Goal: Task Accomplishment & Management: Complete application form

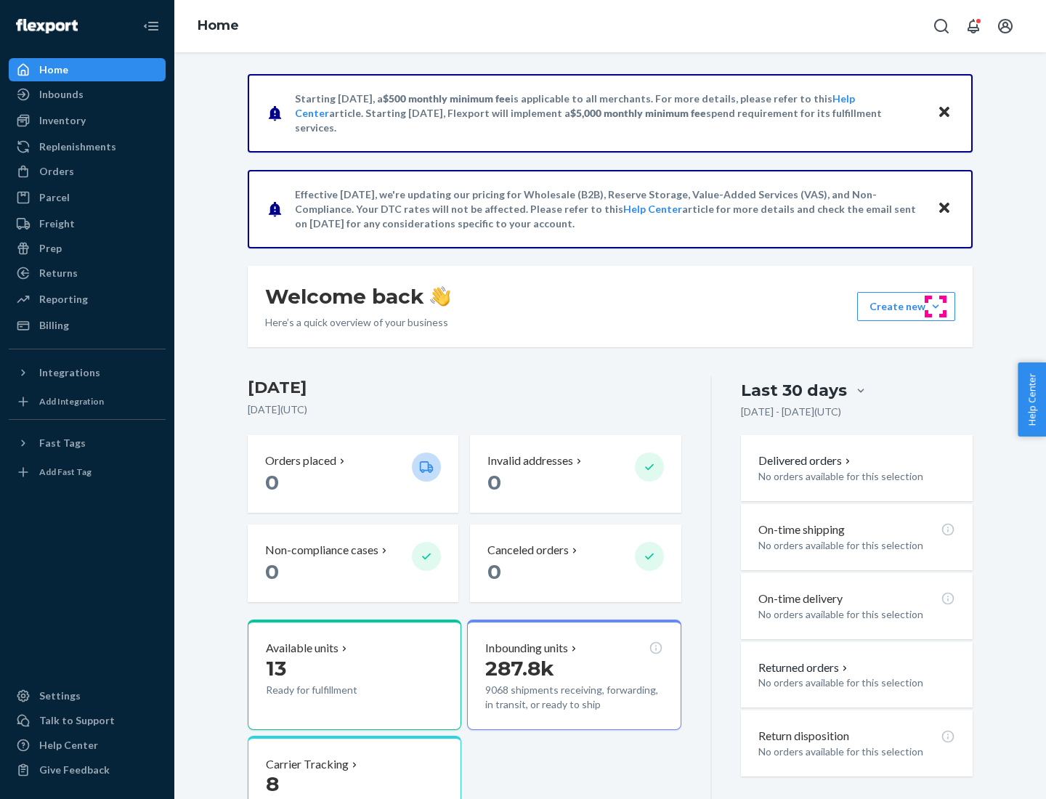
click at [935, 306] on button "Create new Create new inbound Create new order Create new product" at bounding box center [906, 306] width 98 height 29
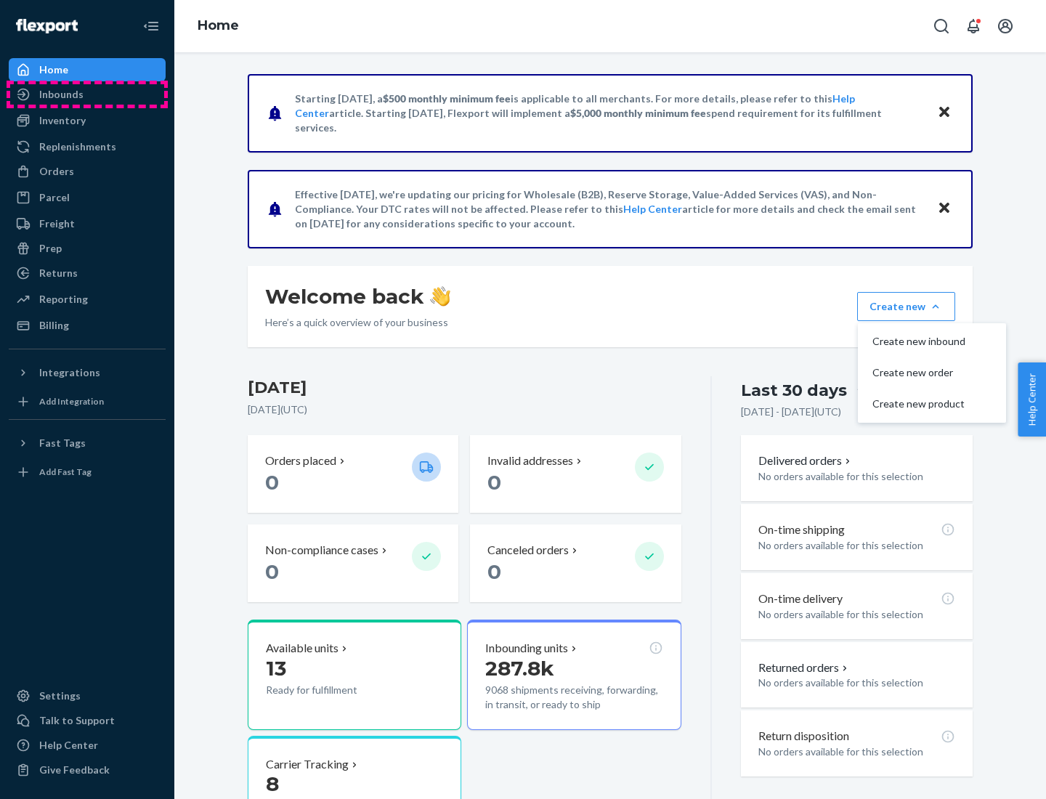
click at [87, 94] on div "Inbounds" at bounding box center [87, 94] width 154 height 20
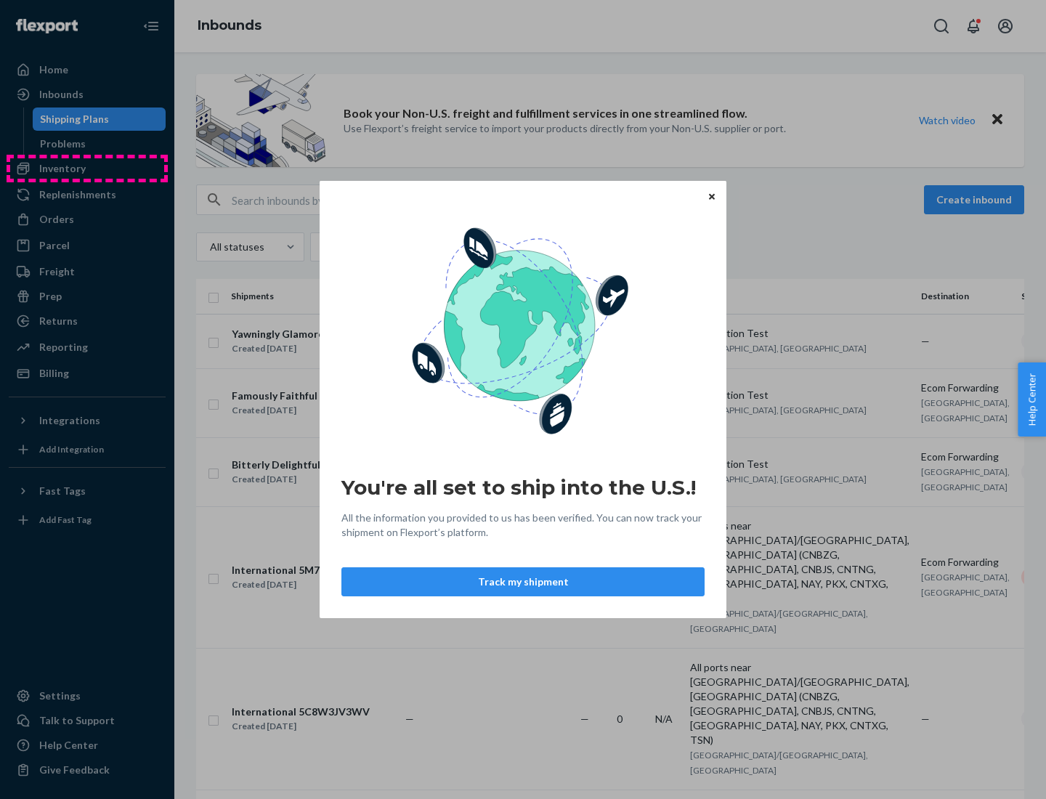
click at [87, 168] on div "You're all set to ship into the U.S.! All the information you provided to us ha…" at bounding box center [523, 399] width 1046 height 799
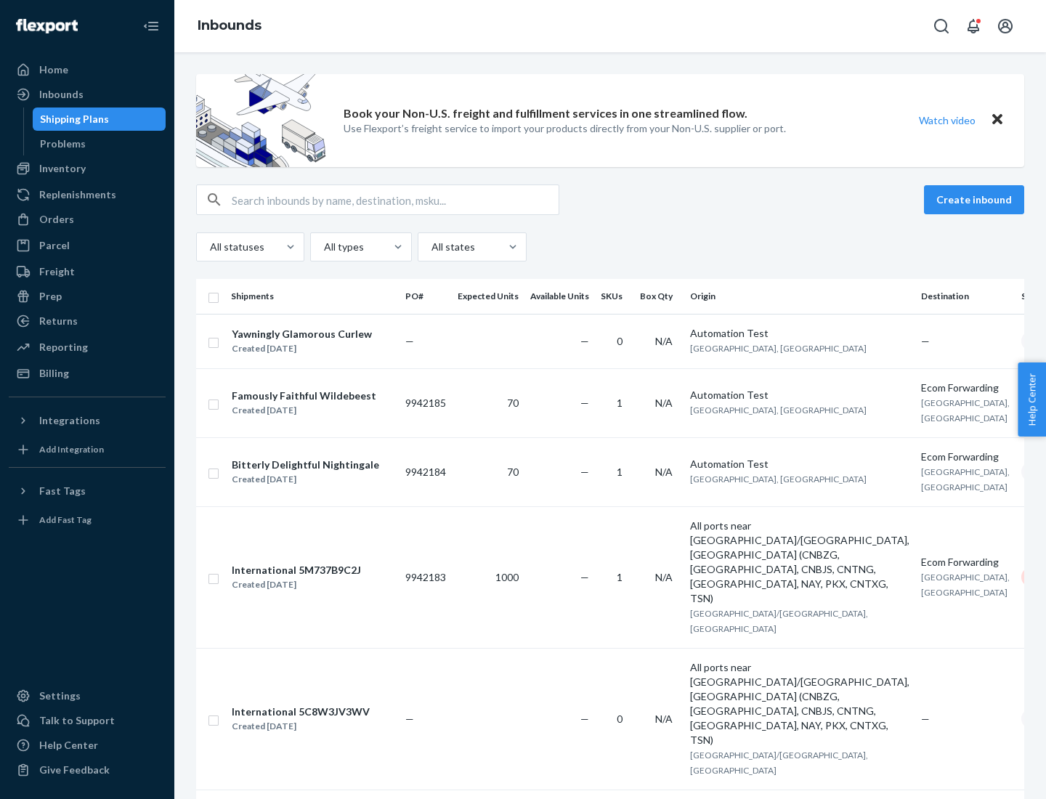
click at [610, 26] on div "Inbounds" at bounding box center [609, 26] width 871 height 52
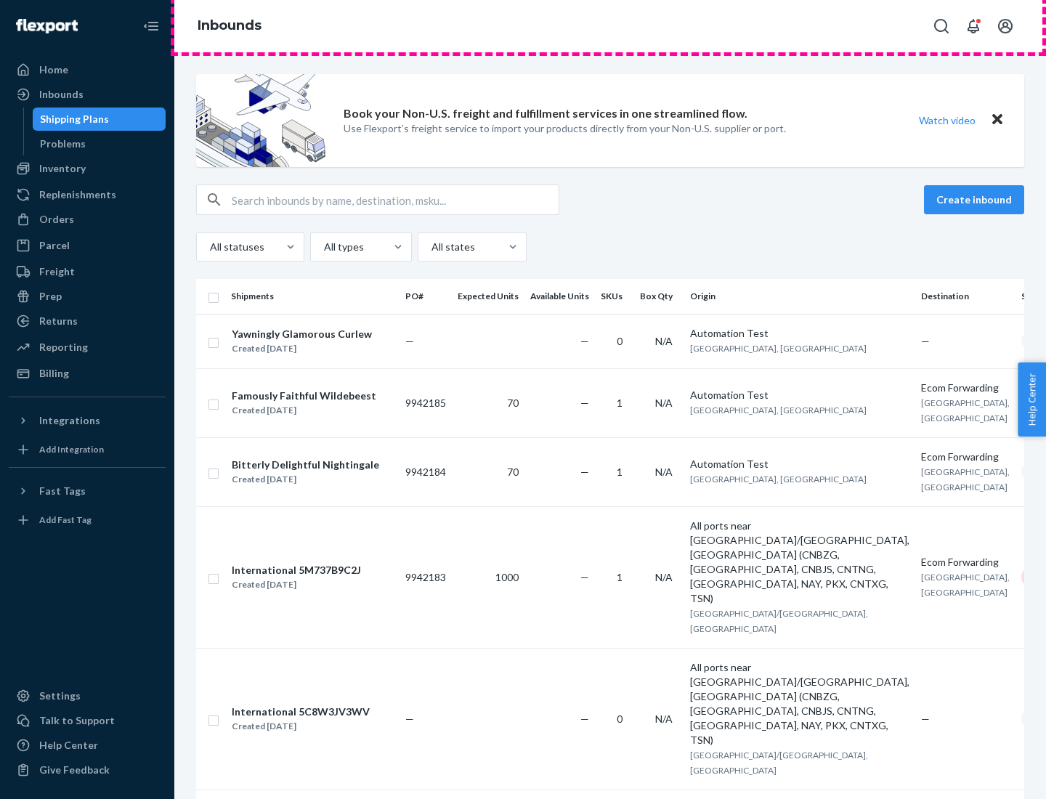
click at [610, 26] on div "Inbounds" at bounding box center [609, 26] width 871 height 52
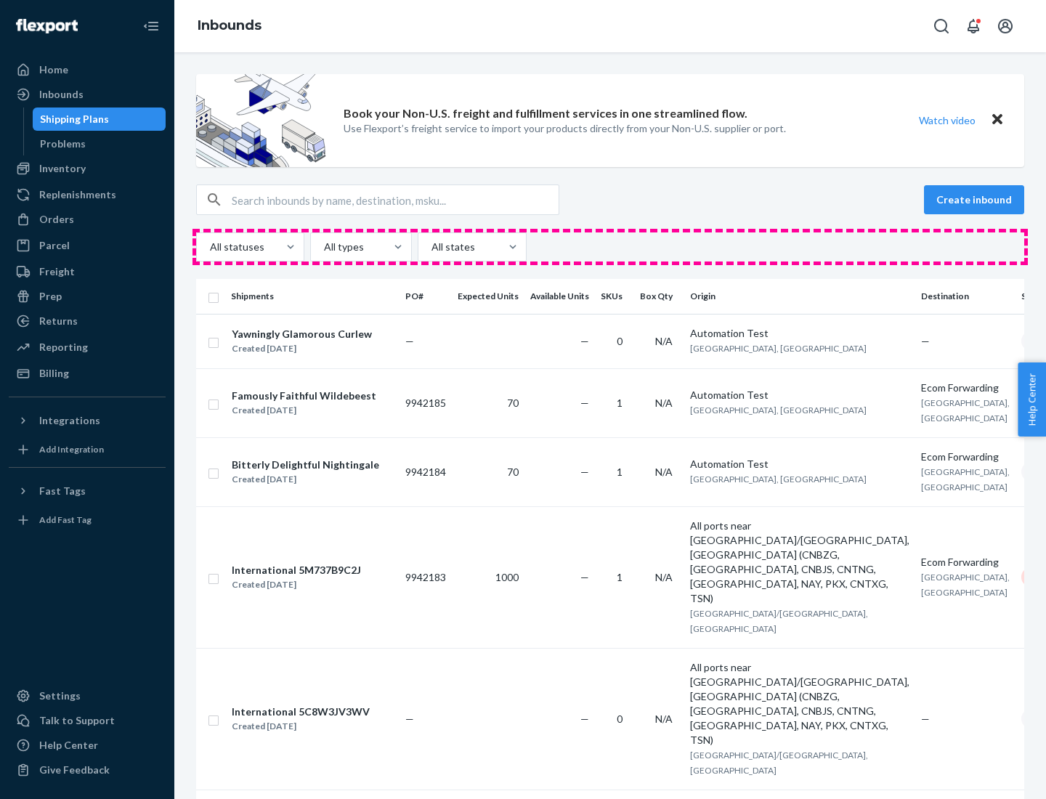
click at [610, 247] on div "All statuses All types All states" at bounding box center [610, 246] width 828 height 29
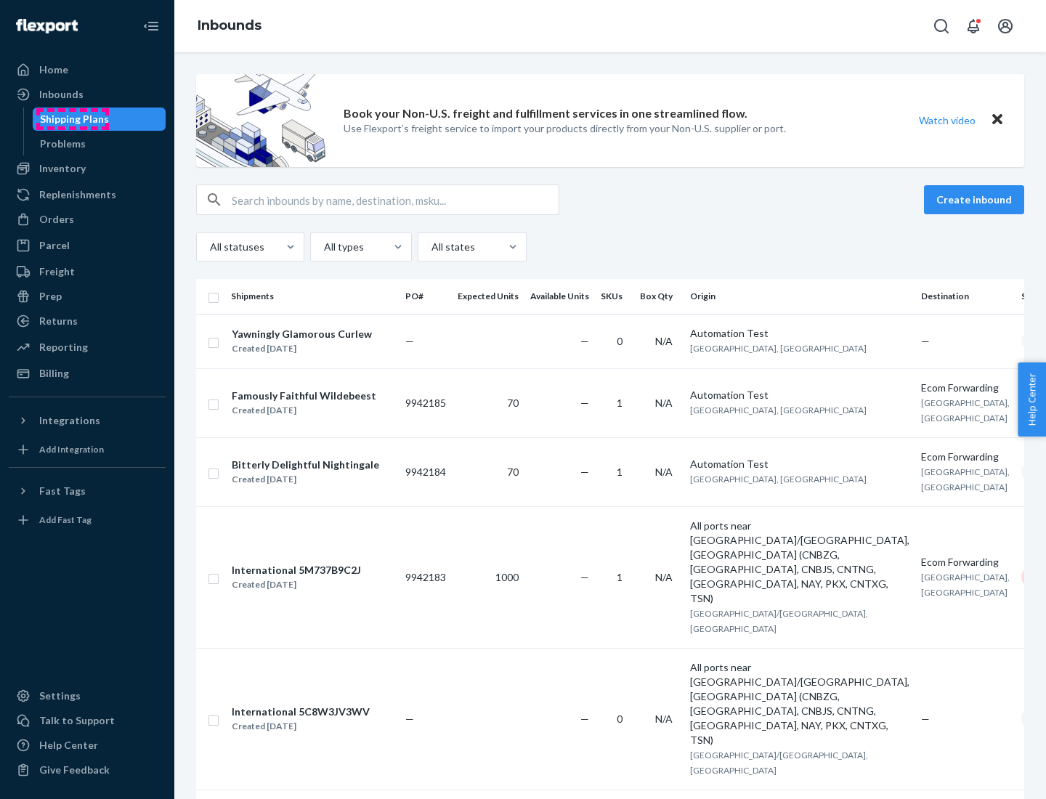
click at [72, 119] on div "Shipping Plans" at bounding box center [74, 119] width 69 height 15
click at [976, 200] on button "Create inbound" at bounding box center [974, 199] width 100 height 29
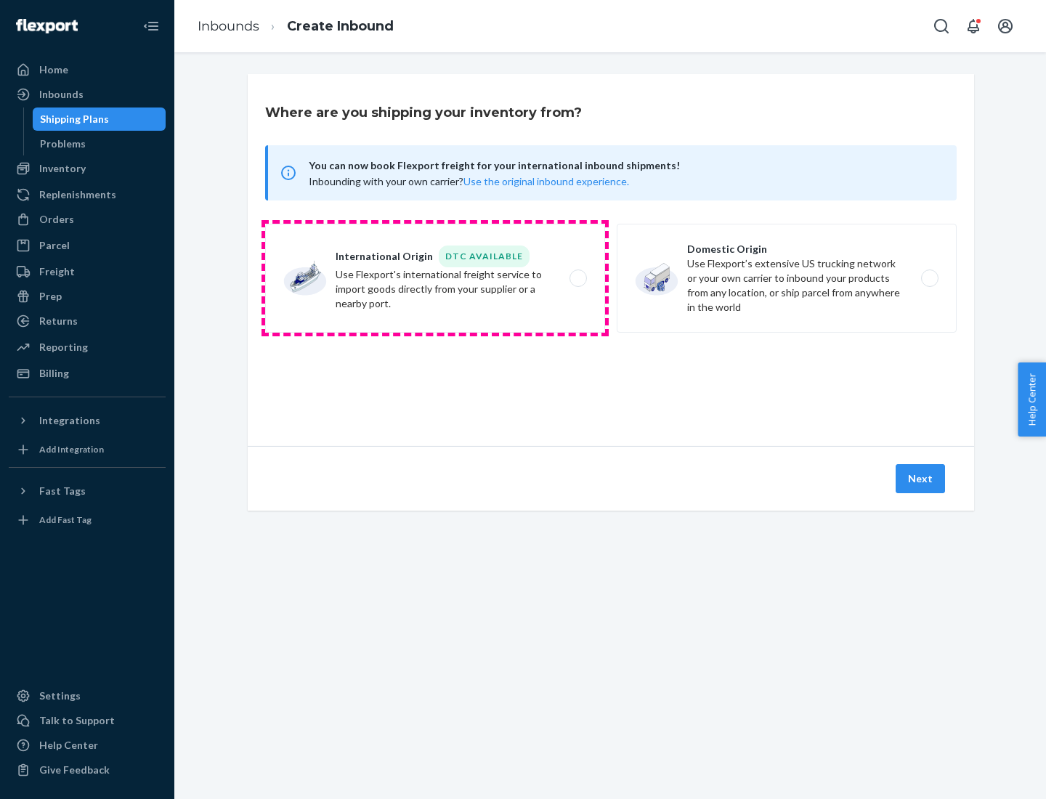
click at [435, 278] on label "International Origin DTC Available Use Flexport's international freight service…" at bounding box center [435, 278] width 340 height 109
click at [577, 278] on input "International Origin DTC Available Use Flexport's international freight service…" at bounding box center [581, 278] width 9 height 9
radio input "true"
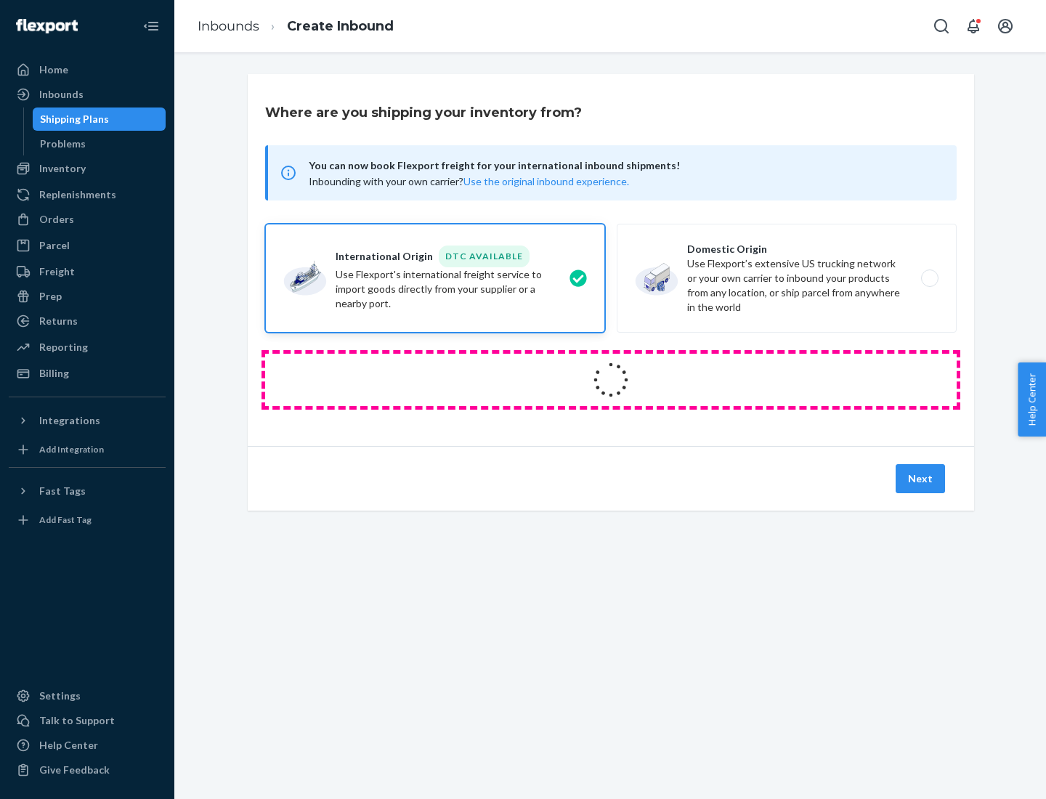
click at [611, 380] on icon at bounding box center [610, 379] width 41 height 41
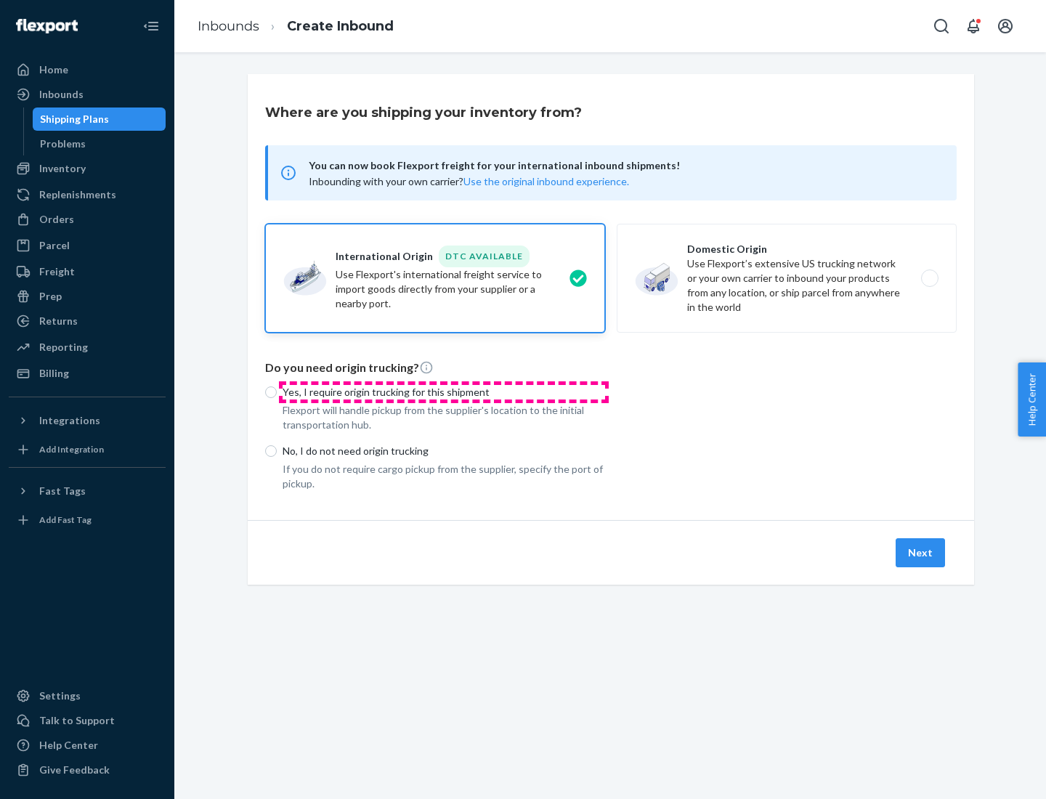
click at [444, 391] on p "Yes, I require origin trucking for this shipment" at bounding box center [443, 392] width 322 height 15
click at [277, 391] on input "Yes, I require origin trucking for this shipment" at bounding box center [271, 392] width 12 height 12
radio input "true"
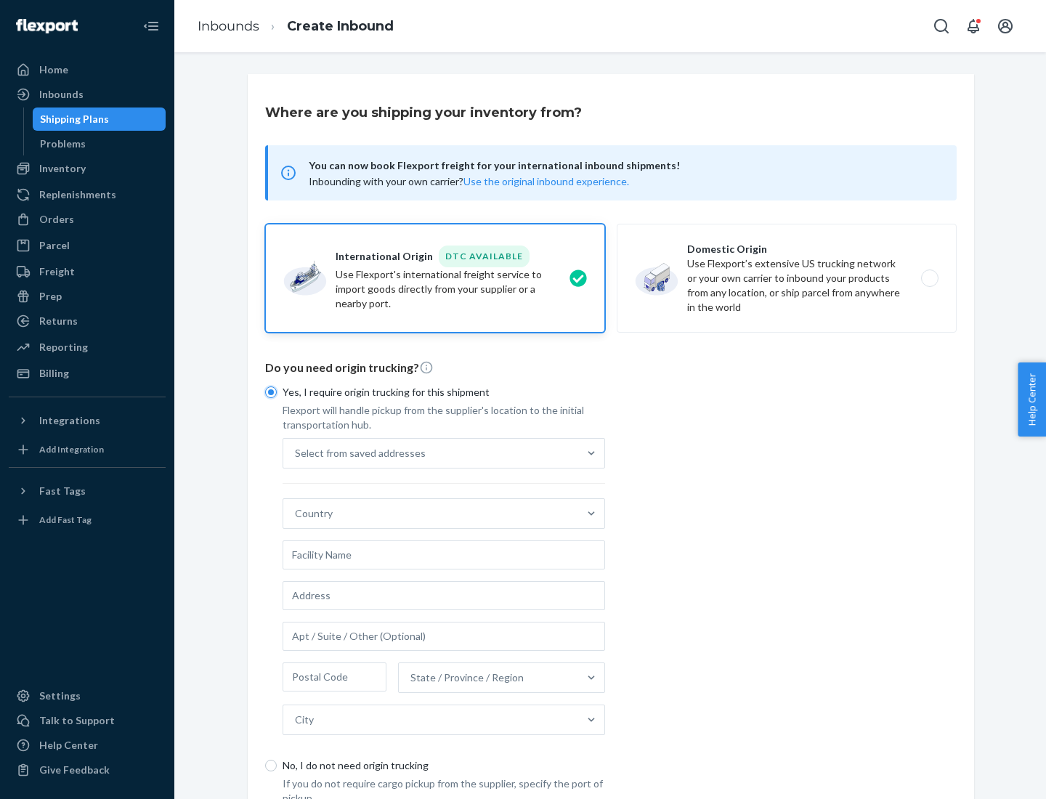
scroll to position [28, 0]
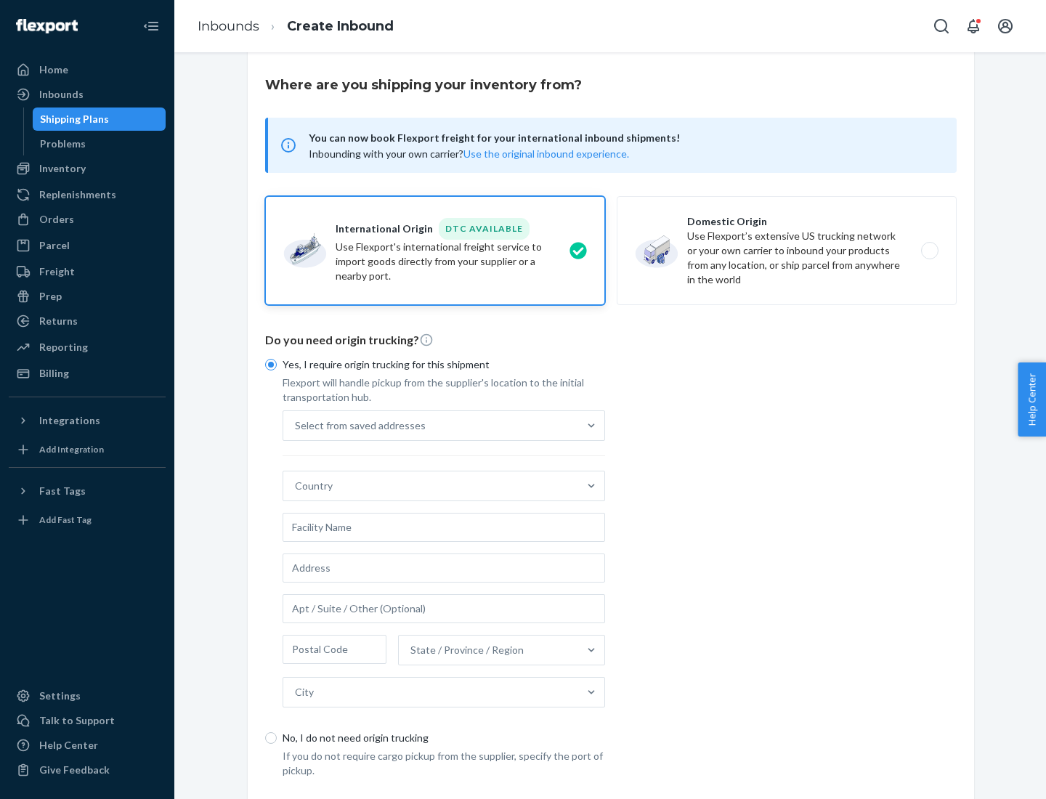
click at [431, 425] on div "Select from saved addresses" at bounding box center [430, 425] width 295 height 29
click at [296, 425] on input "Select from saved addresses" at bounding box center [295, 425] width 1 height 15
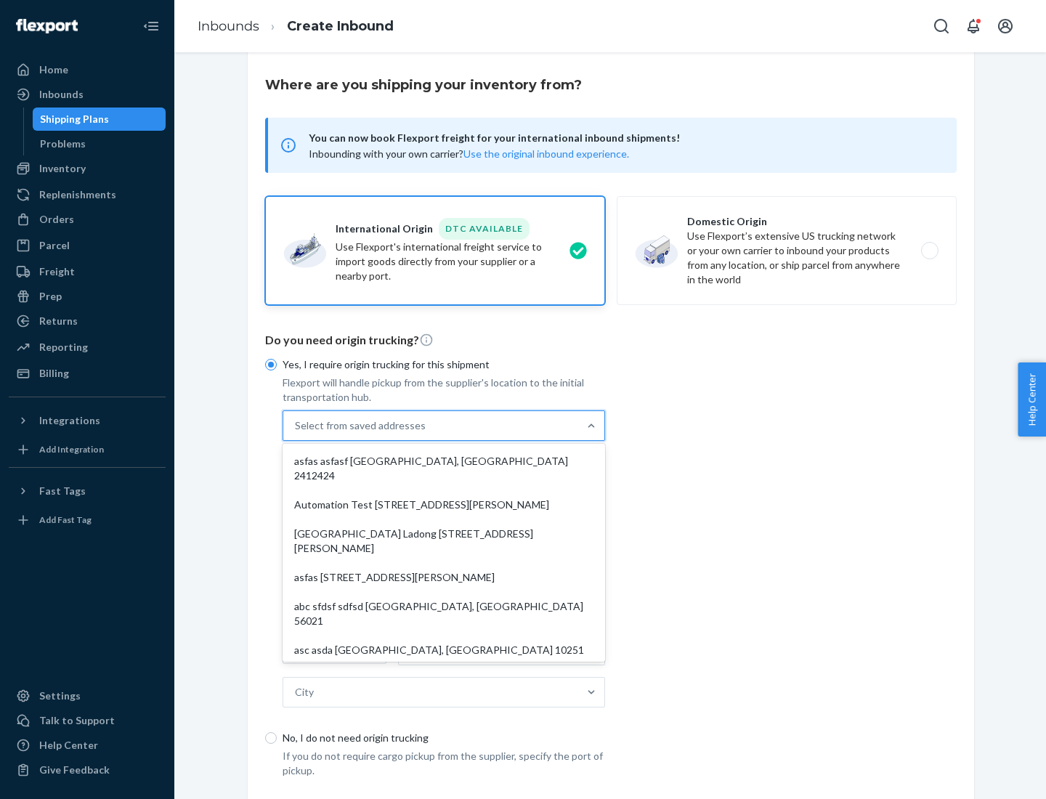
scroll to position [63, 0]
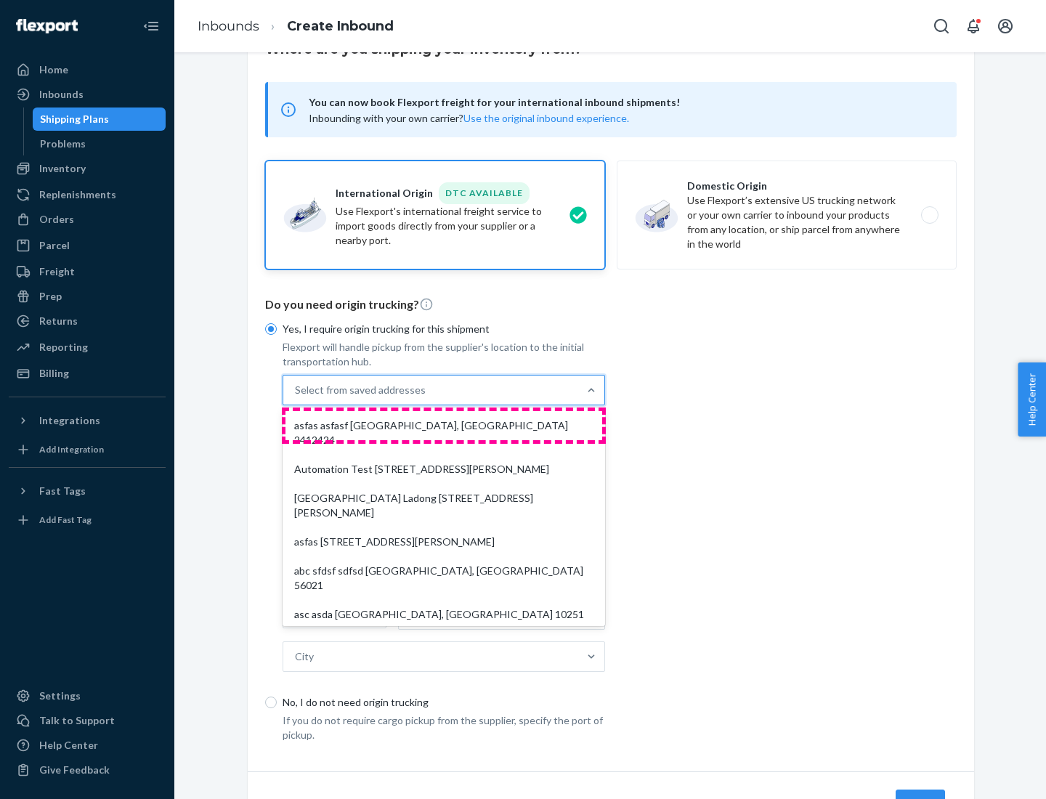
click at [444, 425] on div "asfas asfasf [GEOGRAPHIC_DATA], [GEOGRAPHIC_DATA] 2412424" at bounding box center [443, 433] width 317 height 44
click at [296, 397] on input "option asfas asfasf [GEOGRAPHIC_DATA], [GEOGRAPHIC_DATA] 2412424 focused, 1 of …" at bounding box center [295, 390] width 1 height 15
type input "asfas"
type input "asfasf"
type input "2412424"
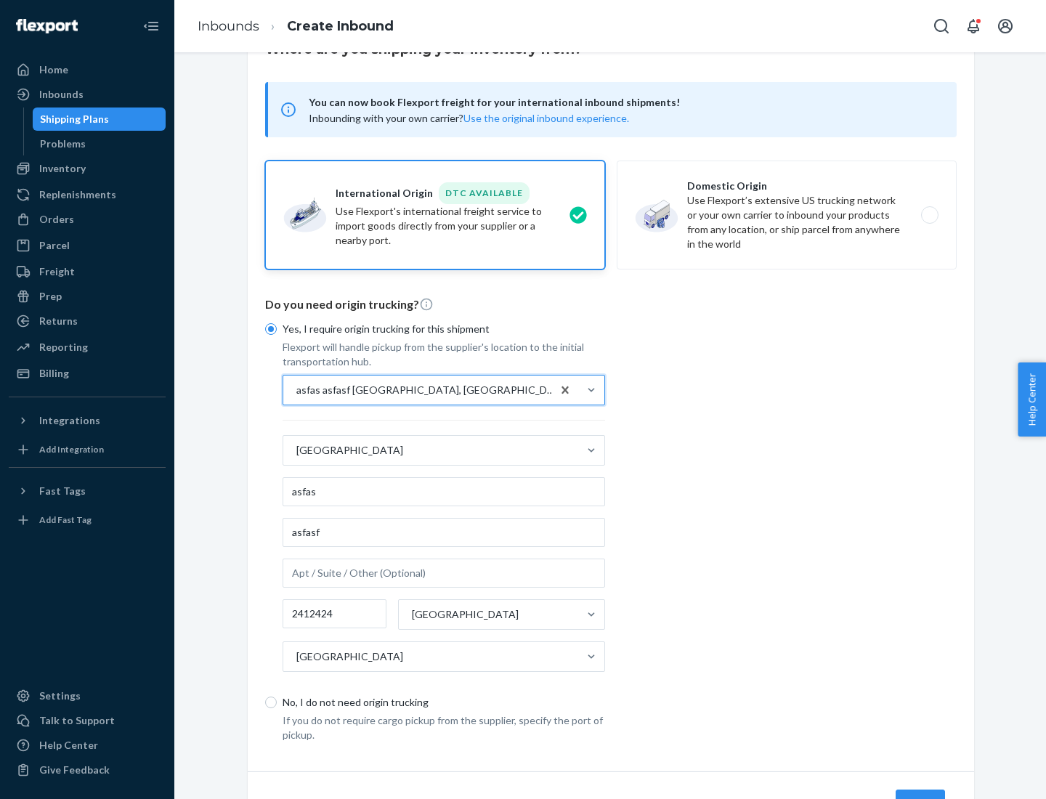
scroll to position [135, 0]
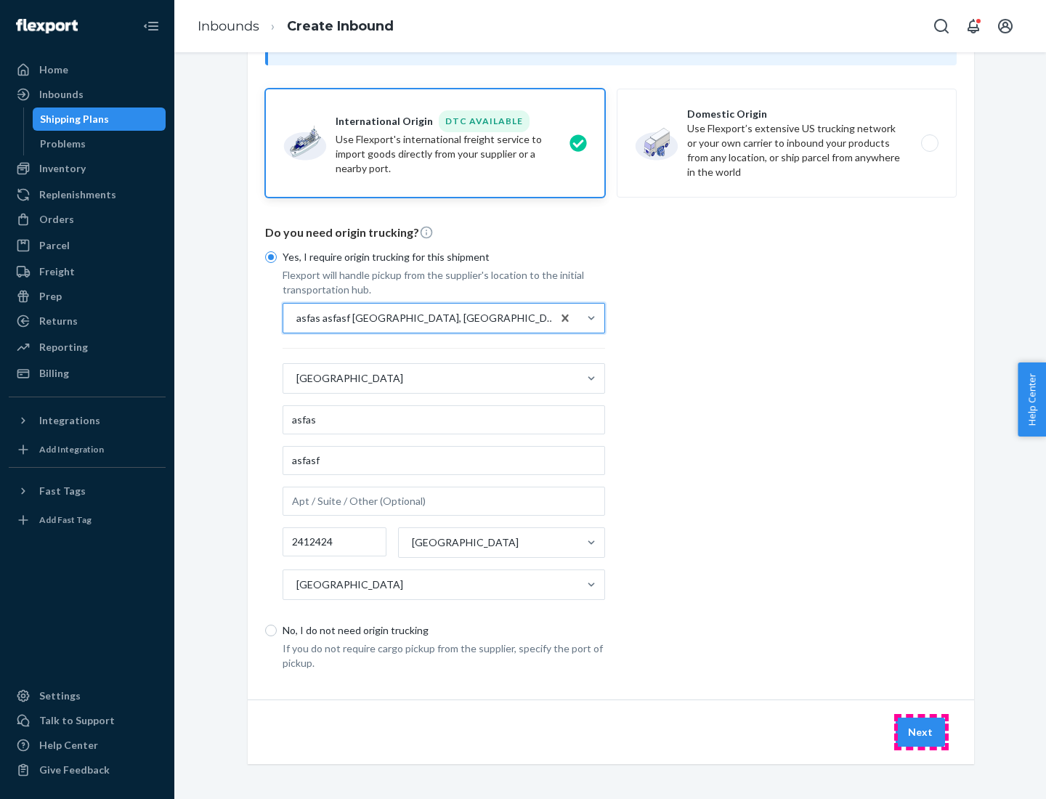
click at [921, 731] on button "Next" at bounding box center [919, 731] width 49 height 29
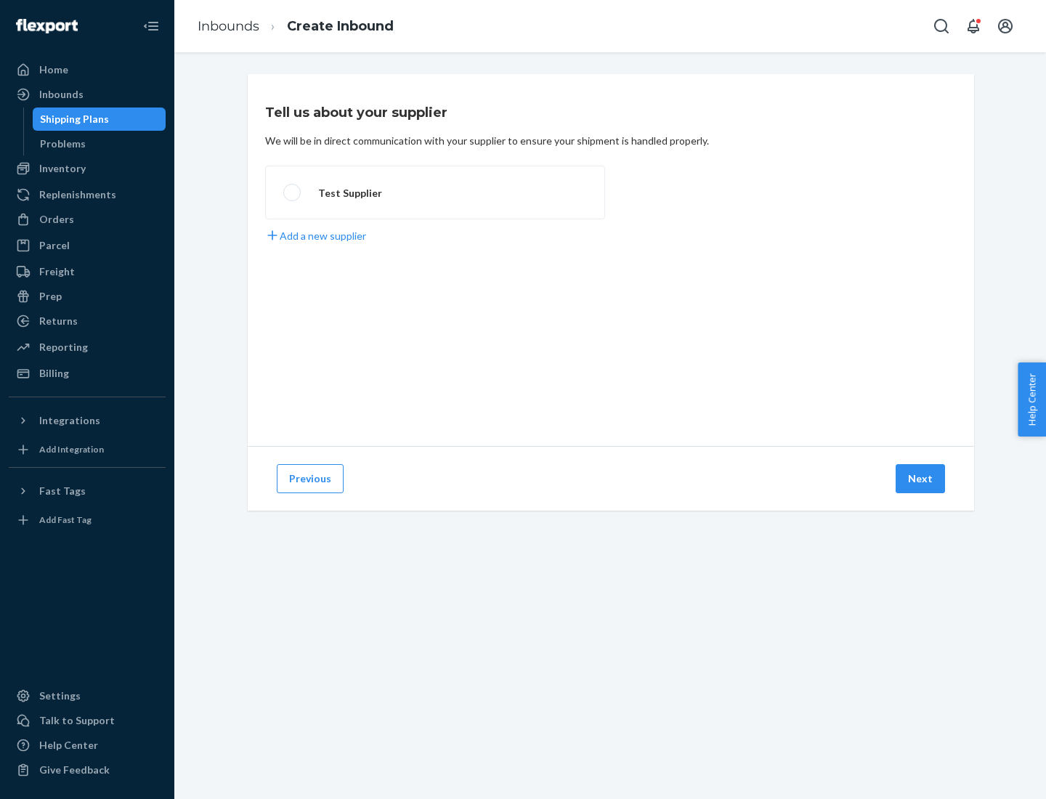
click at [435, 192] on label "Test Supplier" at bounding box center [435, 193] width 340 height 54
click at [293, 192] on input "Test Supplier" at bounding box center [287, 192] width 9 height 9
radio input "true"
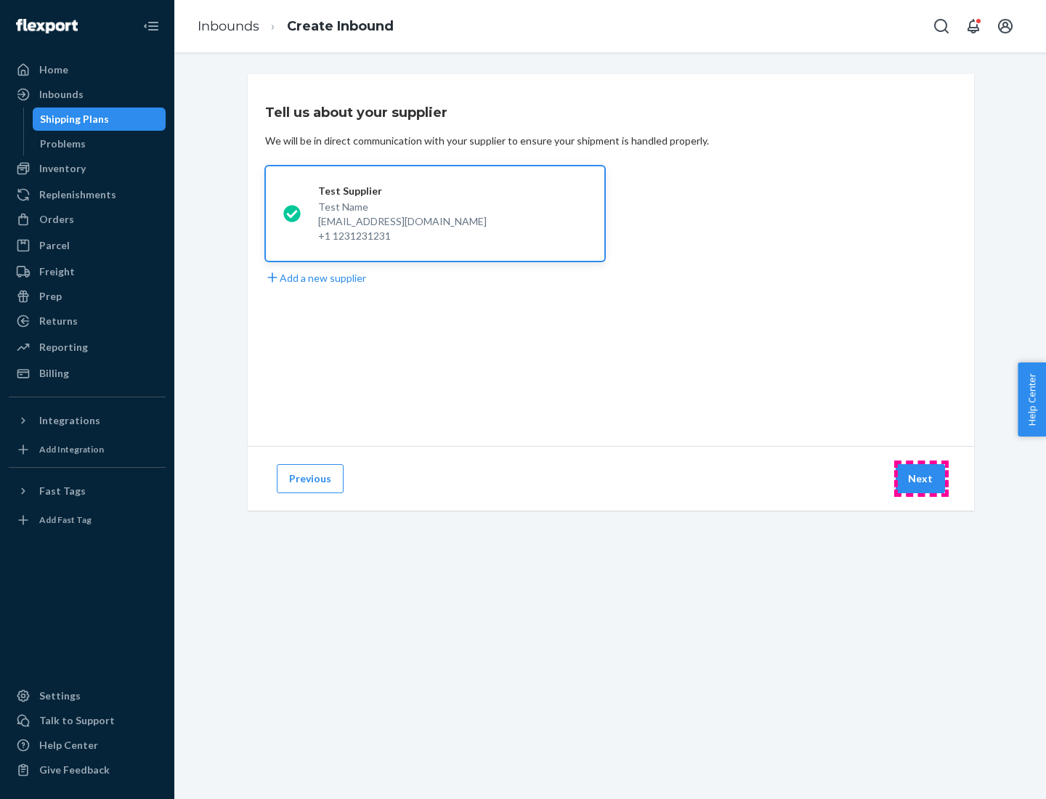
click at [921, 479] on button "Next" at bounding box center [919, 478] width 49 height 29
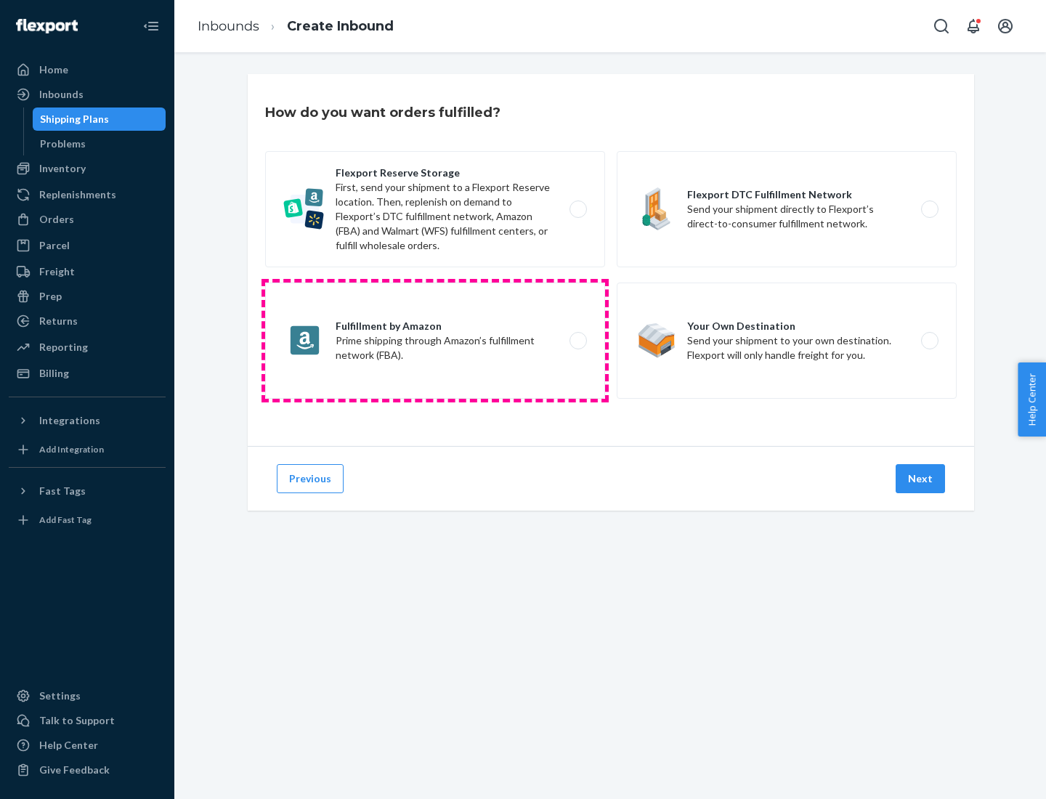
click at [435, 341] on label "Fulfillment by Amazon Prime shipping through Amazon’s fulfillment network (FBA)." at bounding box center [435, 340] width 340 height 116
click at [577, 341] on input "Fulfillment by Amazon Prime shipping through Amazon’s fulfillment network (FBA)." at bounding box center [581, 340] width 9 height 9
radio input "true"
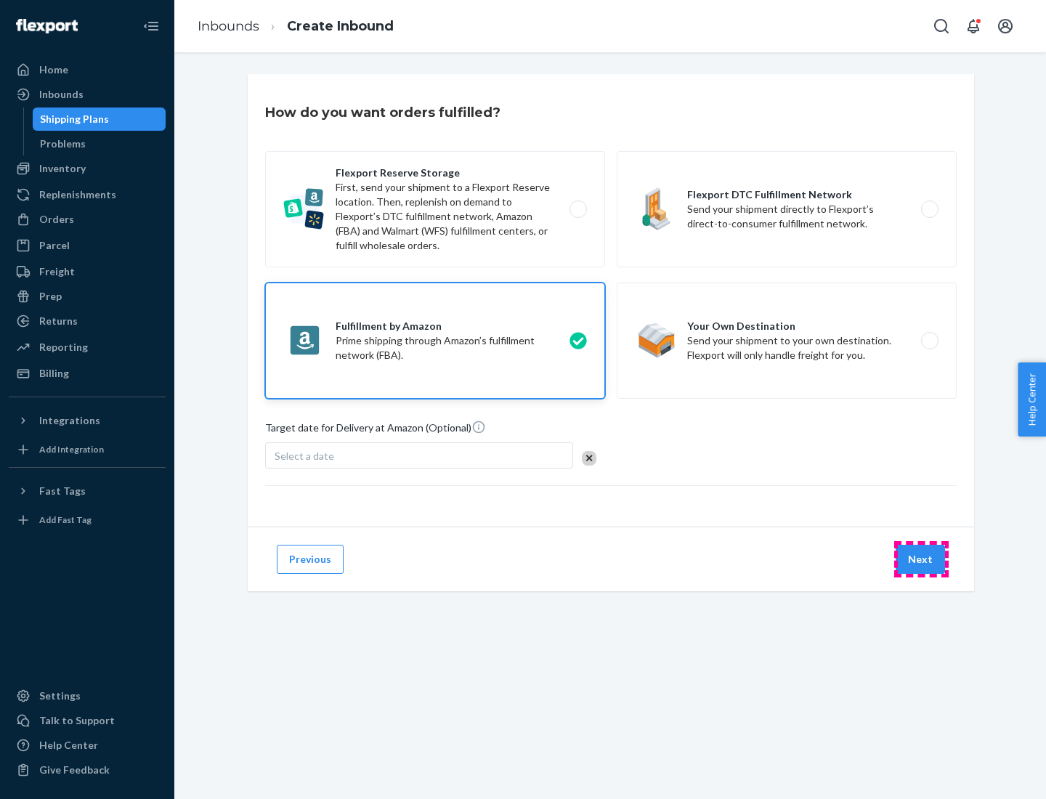
click at [921, 559] on button "Next" at bounding box center [919, 559] width 49 height 29
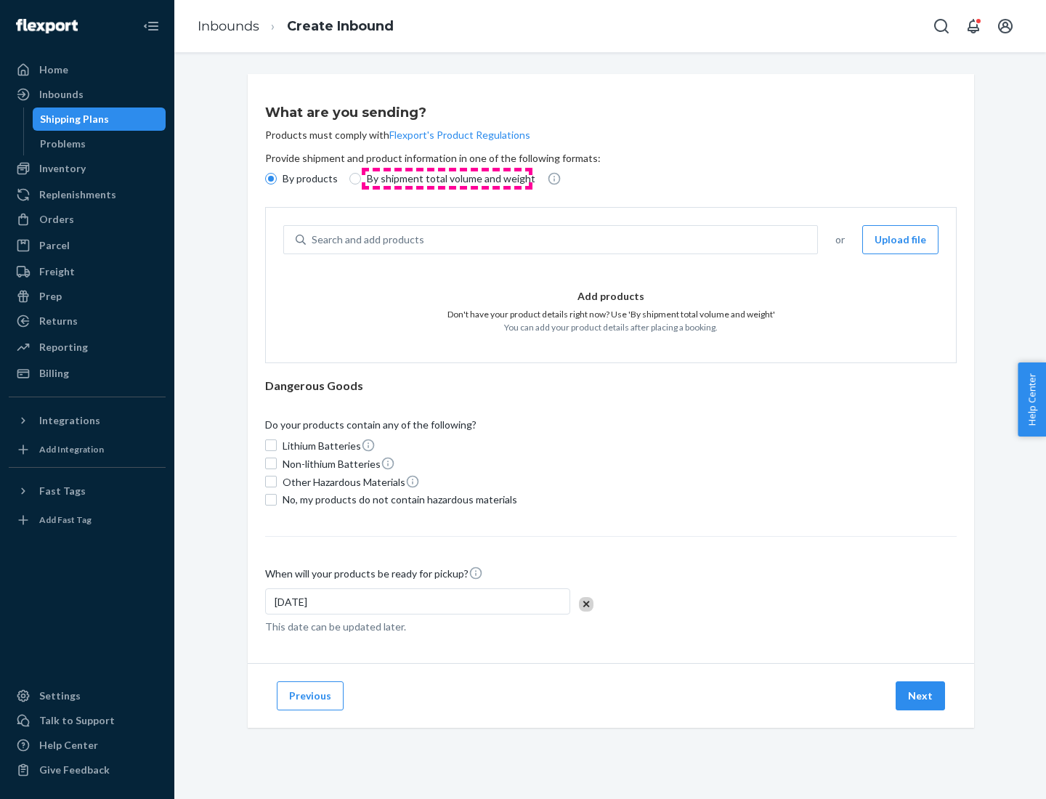
click at [447, 179] on p "By shipment total volume and weight" at bounding box center [451, 178] width 168 height 15
click at [361, 179] on input "By shipment total volume and weight" at bounding box center [355, 179] width 12 height 12
radio input "true"
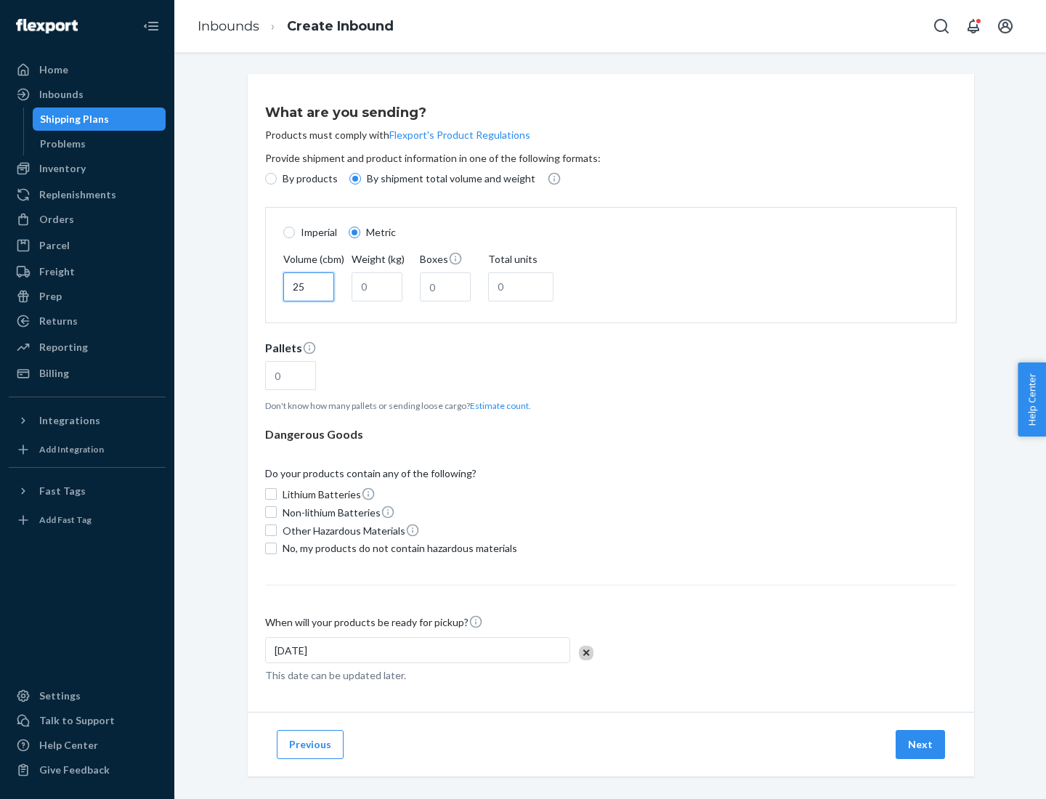
type input "25"
type input "100"
type input "50"
type input "500"
click at [496, 405] on button "Estimate count" at bounding box center [499, 405] width 59 height 12
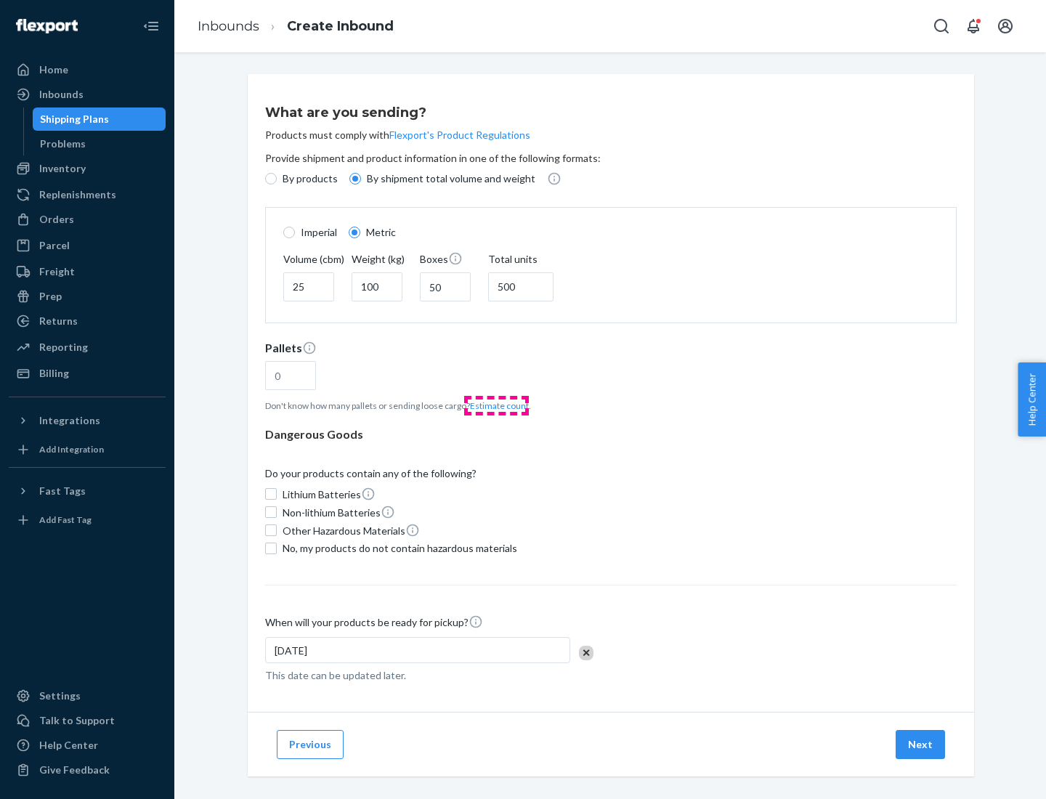
type input "16"
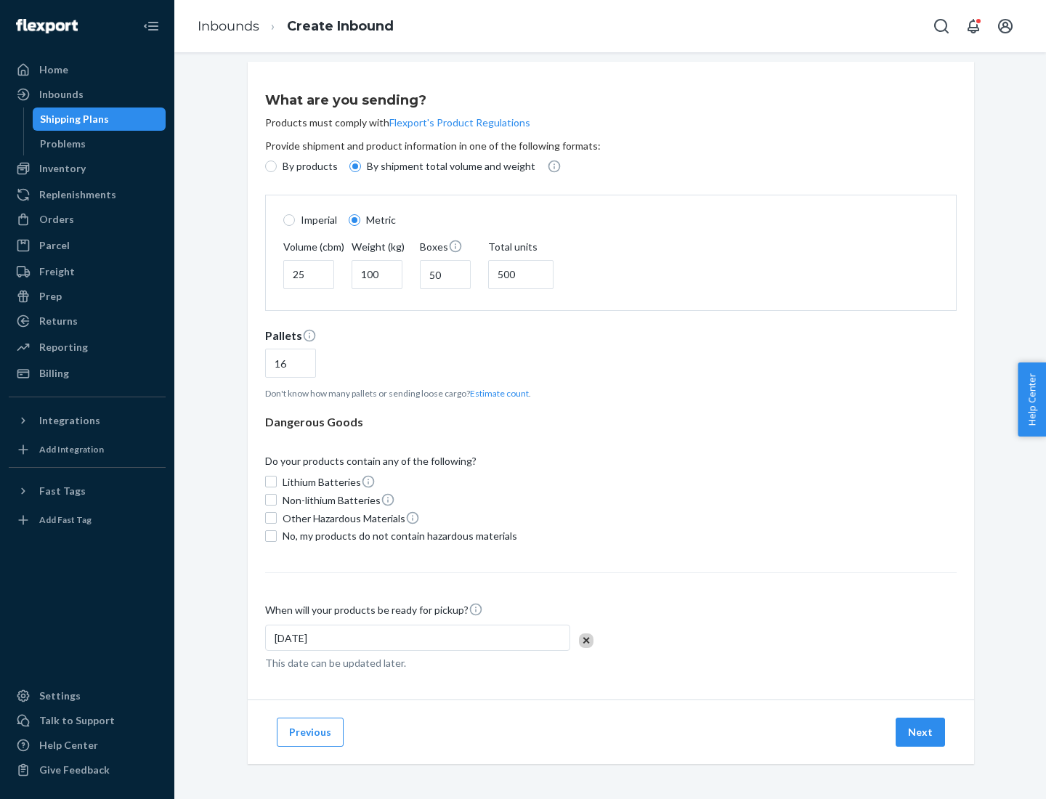
click at [397, 535] on span "No, my products do not contain hazardous materials" at bounding box center [399, 536] width 235 height 15
click at [277, 535] on input "No, my products do not contain hazardous materials" at bounding box center [271, 536] width 12 height 12
checkbox input "true"
click at [921, 731] on button "Next" at bounding box center [919, 731] width 49 height 29
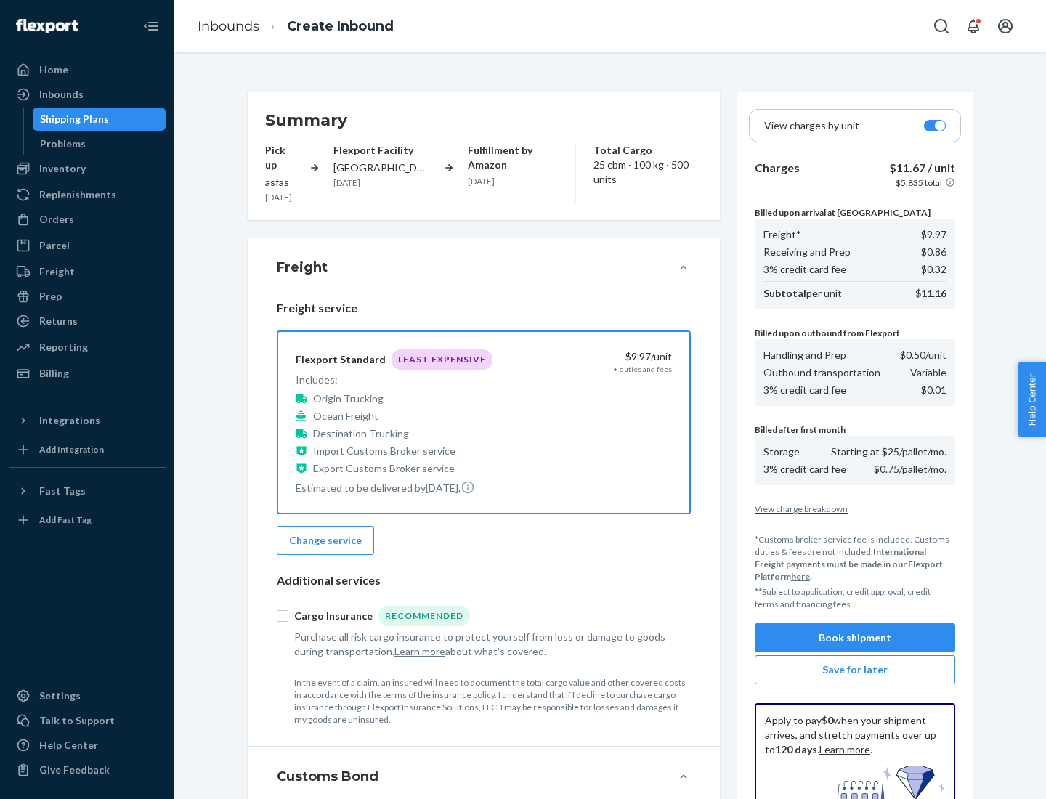
scroll to position [212, 0]
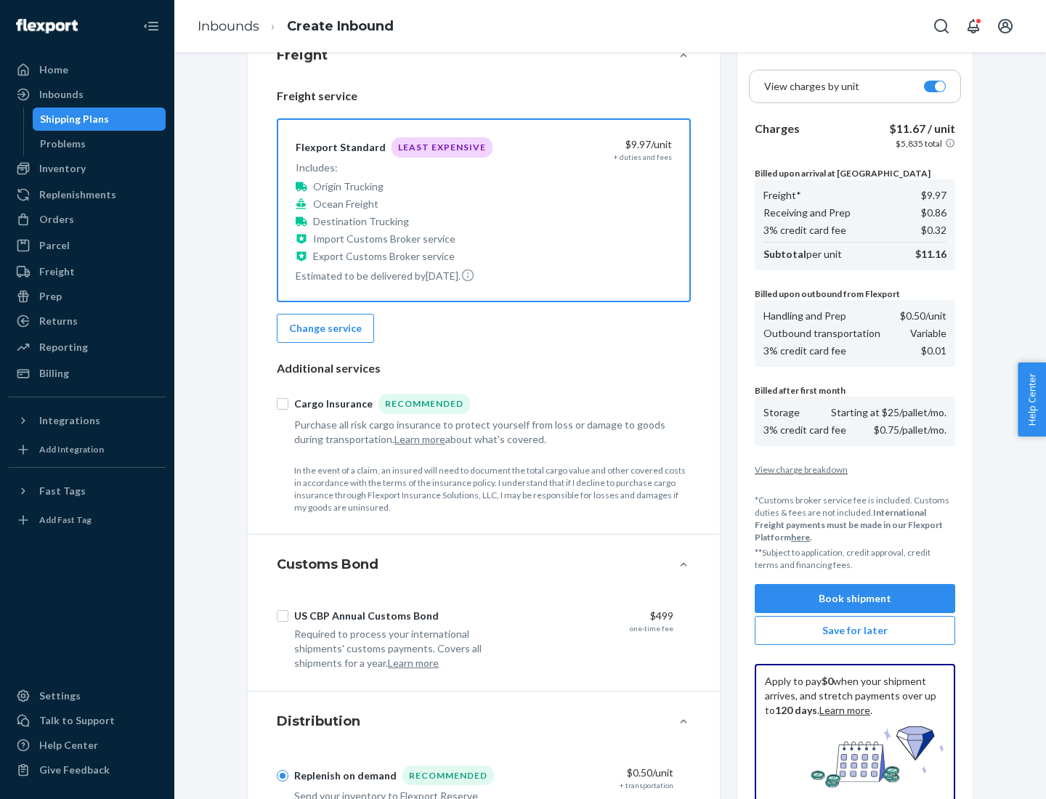
click at [855, 598] on button "Book shipment" at bounding box center [854, 598] width 200 height 29
